Goal: Information Seeking & Learning: Learn about a topic

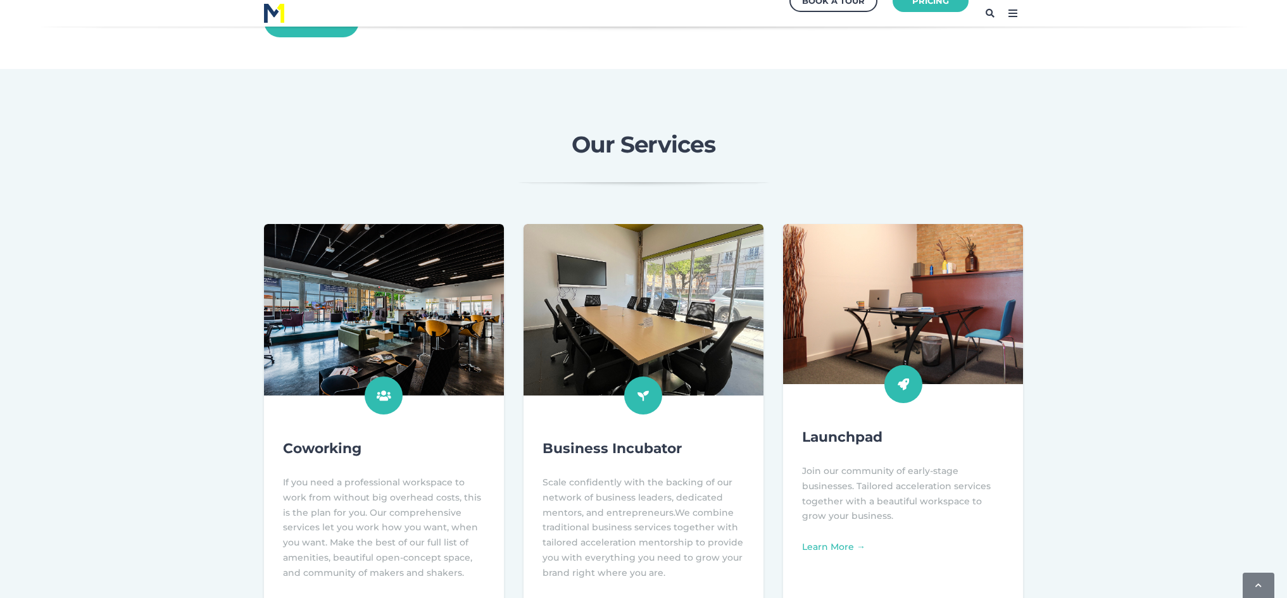
scroll to position [443, 0]
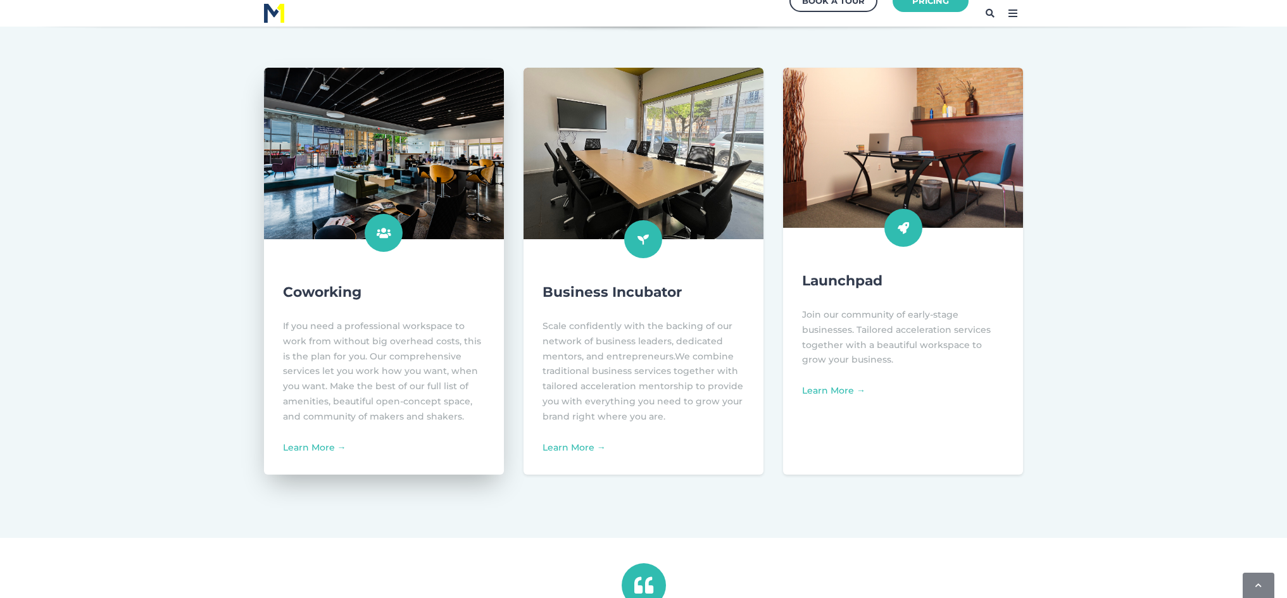
click at [457, 184] on img at bounding box center [384, 153] width 264 height 189
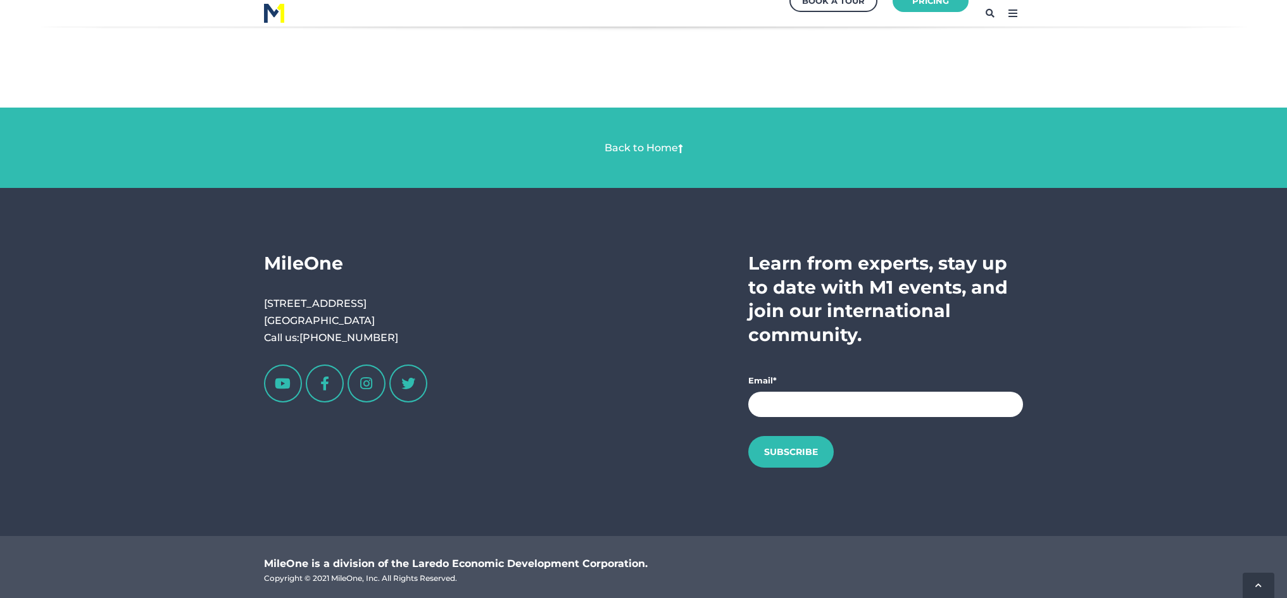
scroll to position [2296, 0]
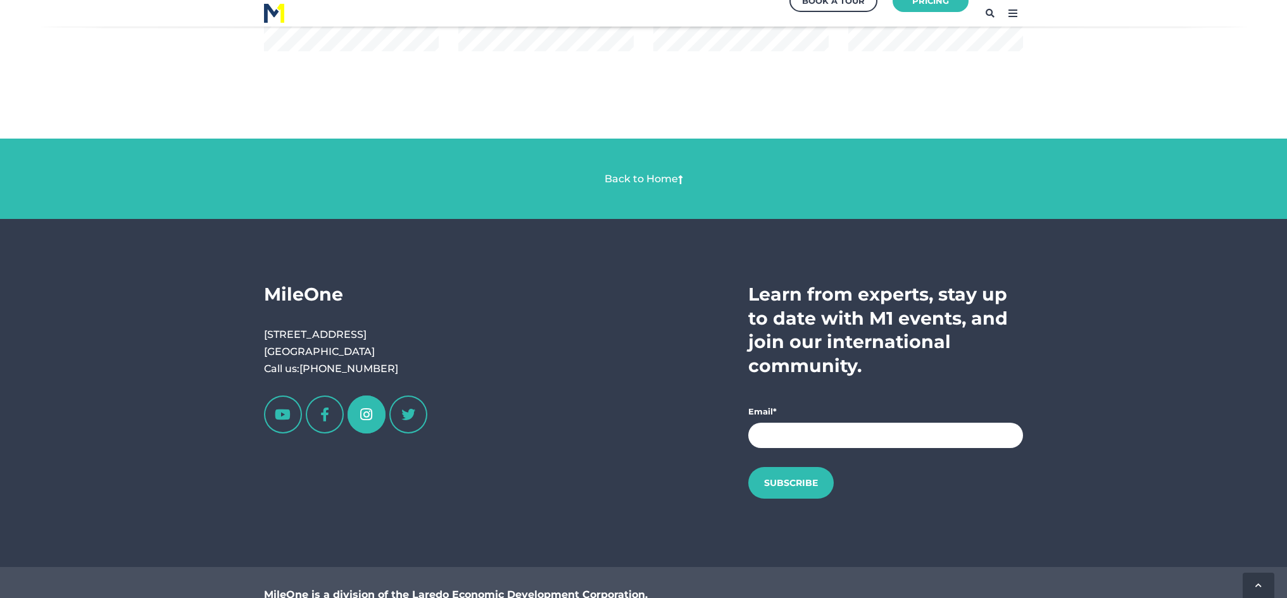
click at [364, 410] on link at bounding box center [366, 415] width 38 height 38
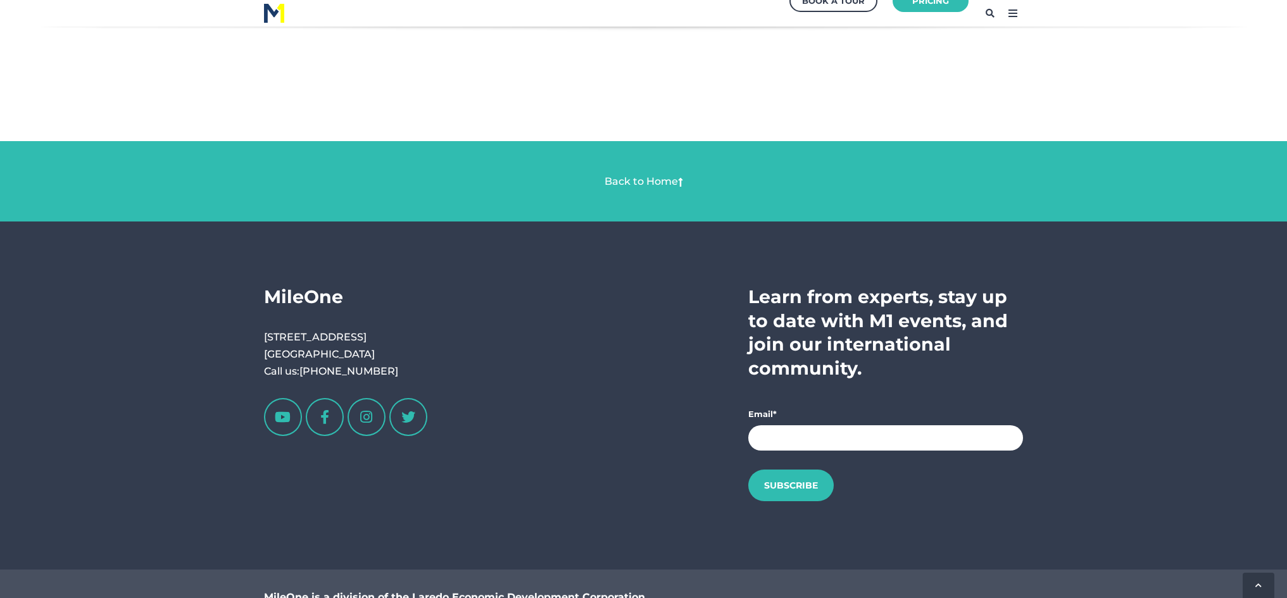
scroll to position [2296, 0]
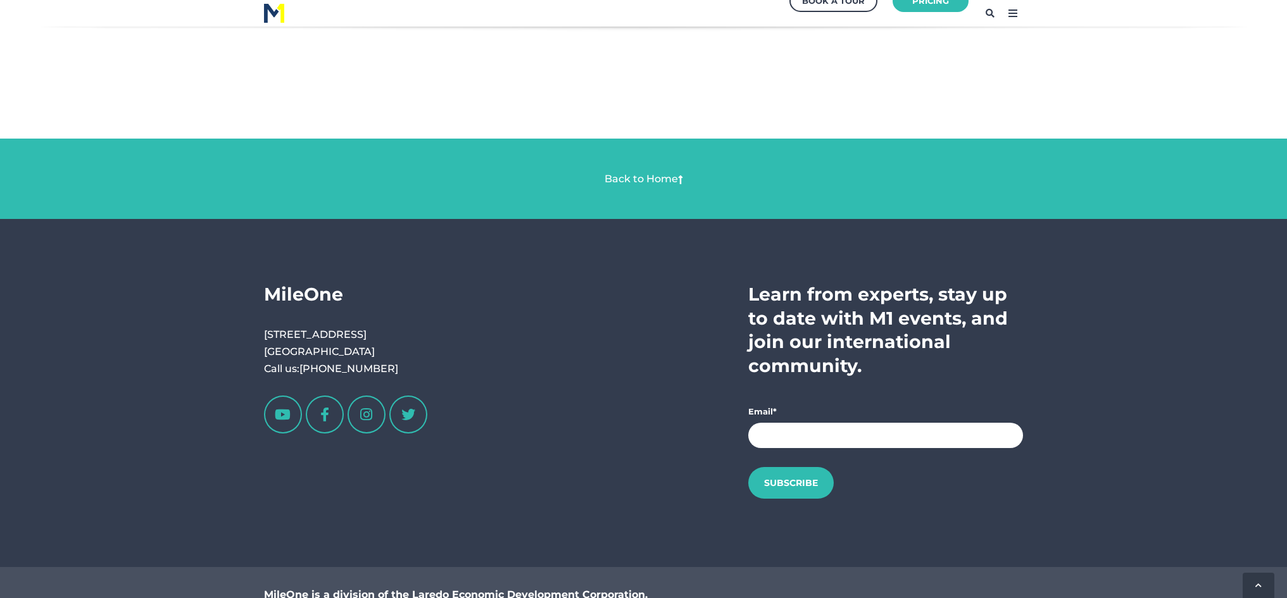
click at [649, 170] on span "Back to Home" at bounding box center [643, 178] width 759 height 17
click at [651, 177] on link "Back to Home" at bounding box center [640, 179] width 73 height 12
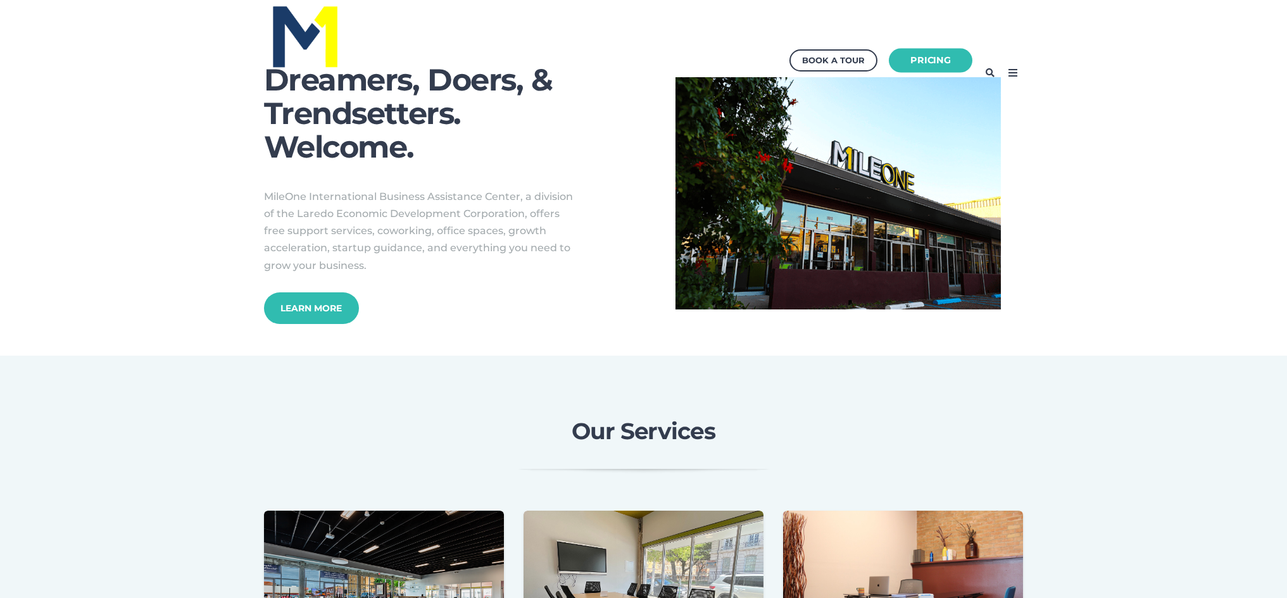
click at [933, 62] on link "Pricing" at bounding box center [931, 60] width 84 height 25
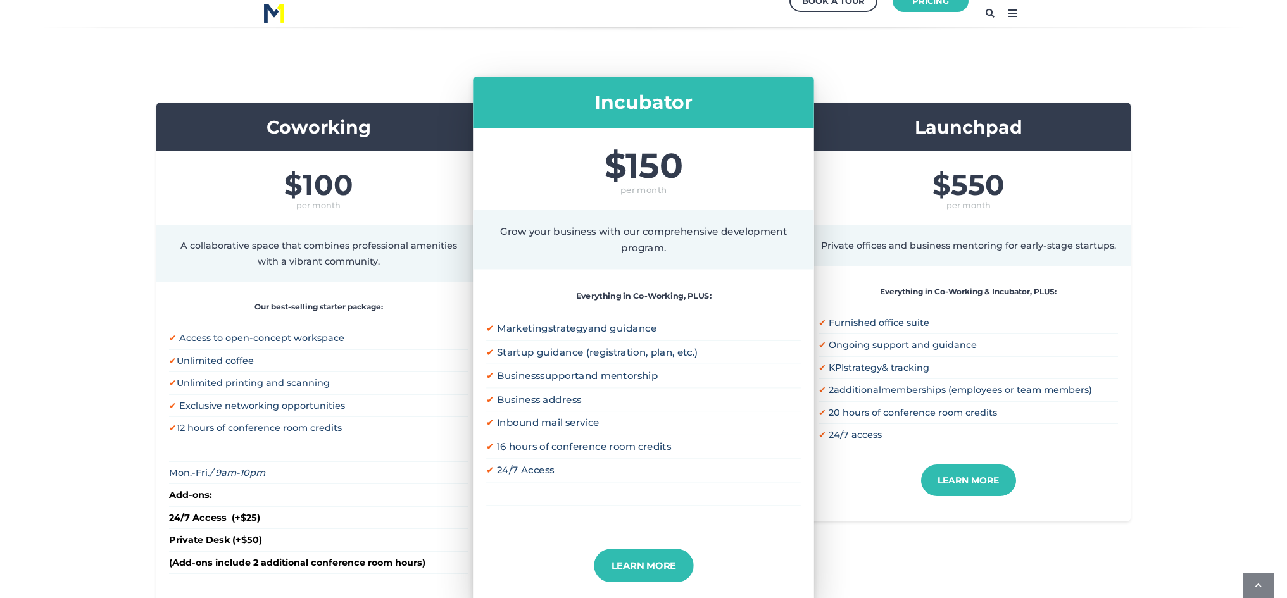
scroll to position [253, 0]
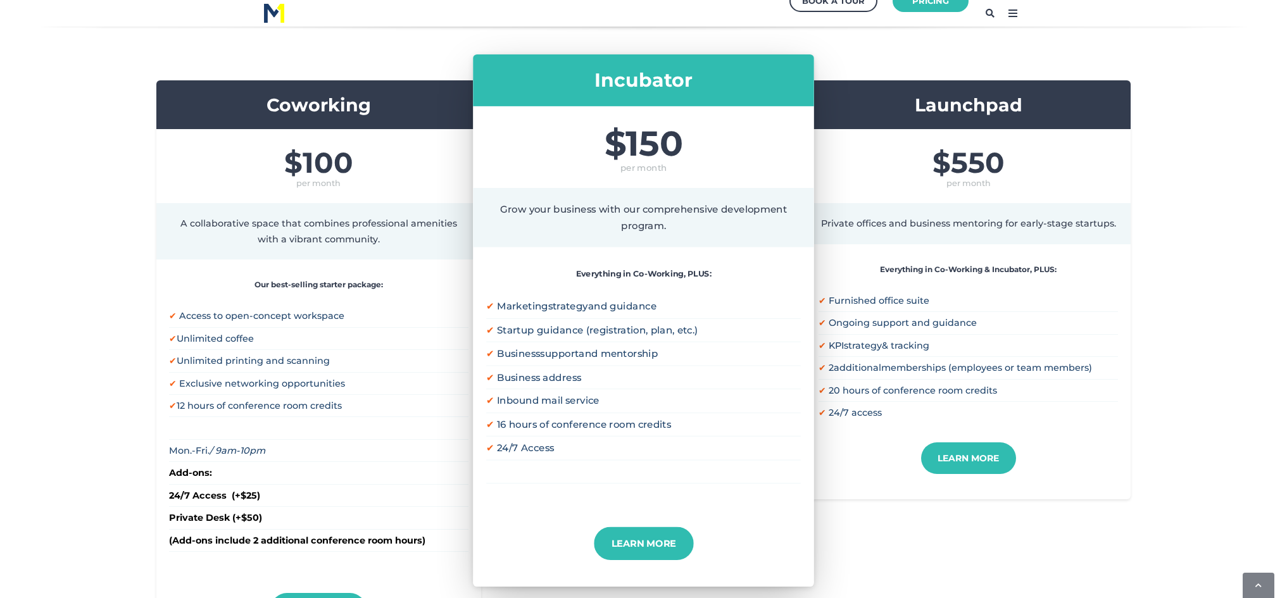
click at [128, 440] on div "Coworking $100 per month A collaborative space that combines professional ameni…" at bounding box center [643, 365] width 1287 height 570
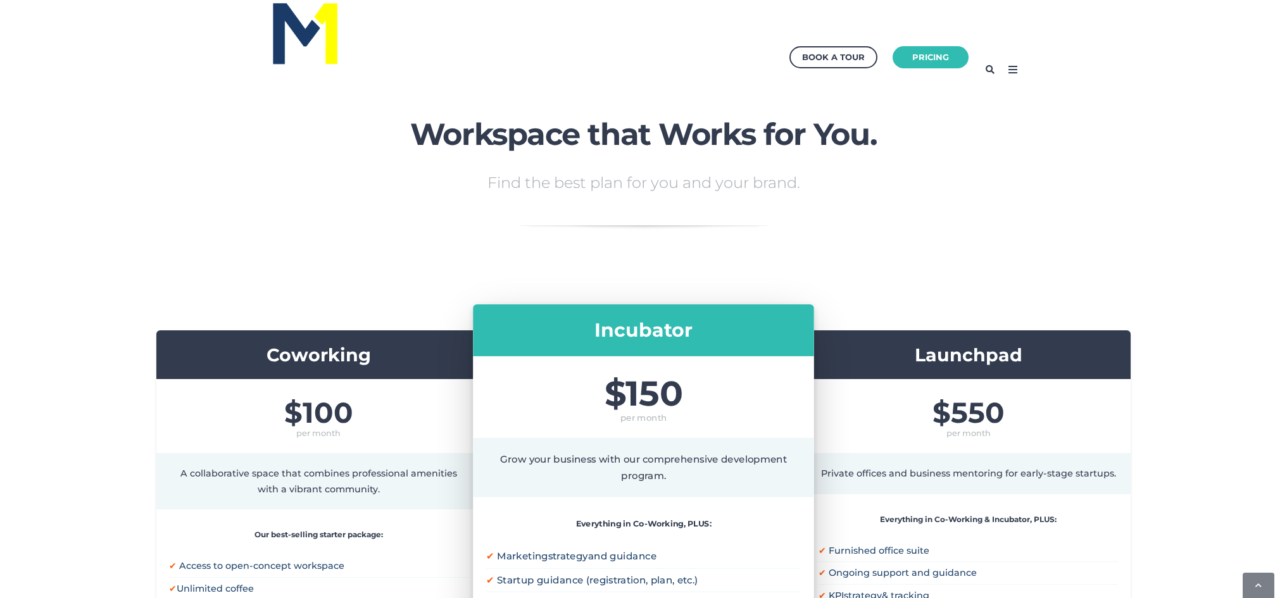
scroll to position [0, 0]
